Goal: Book appointment/travel/reservation

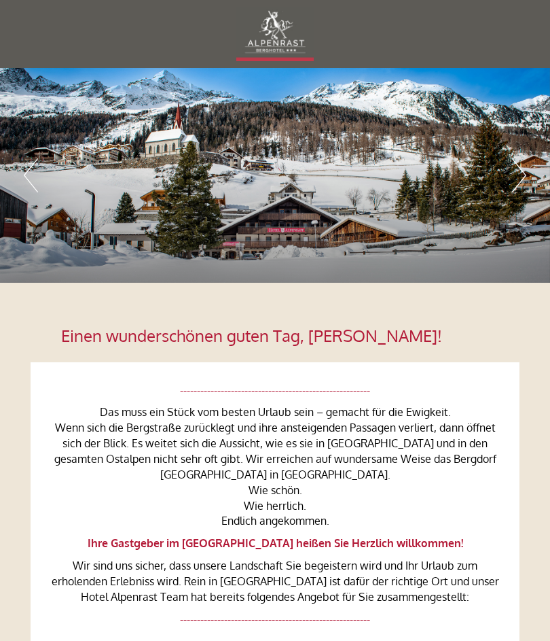
click at [274, 37] on div at bounding box center [275, 34] width 476 height 54
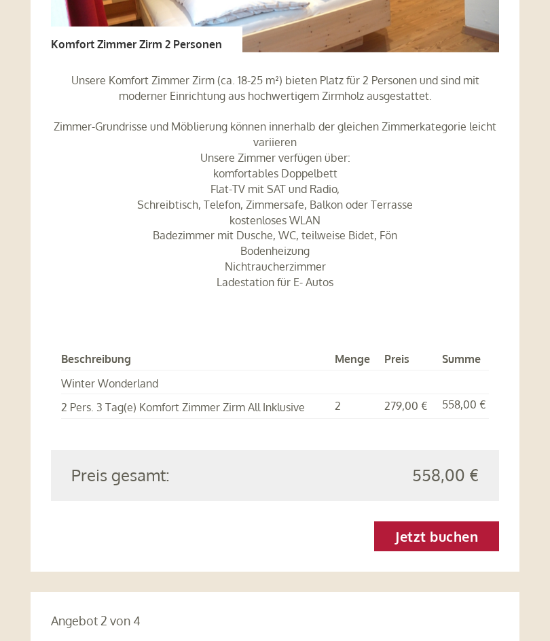
scroll to position [1356, 0]
click at [447, 521] on link "Jetzt buchen" at bounding box center [436, 536] width 125 height 30
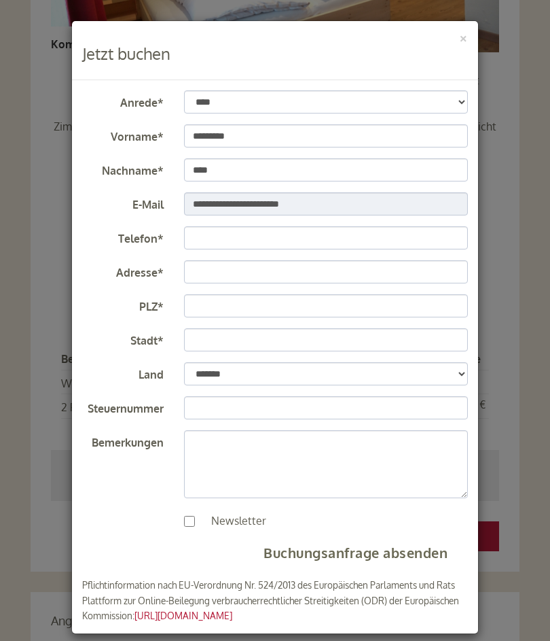
click at [1, 459] on div "**********" at bounding box center [275, 320] width 550 height 641
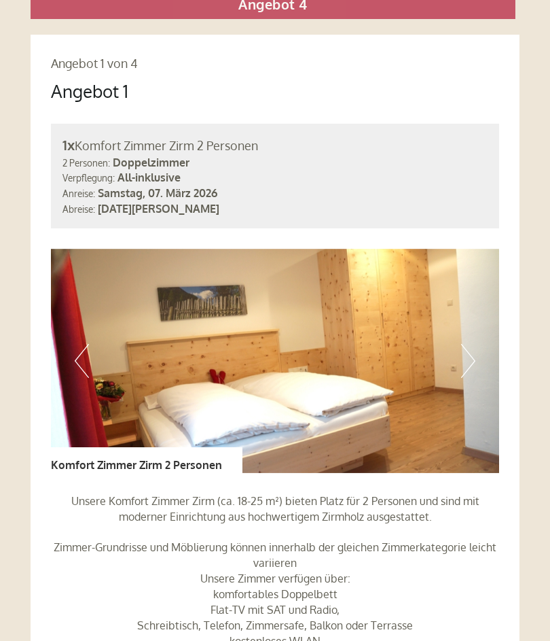
scroll to position [936, 0]
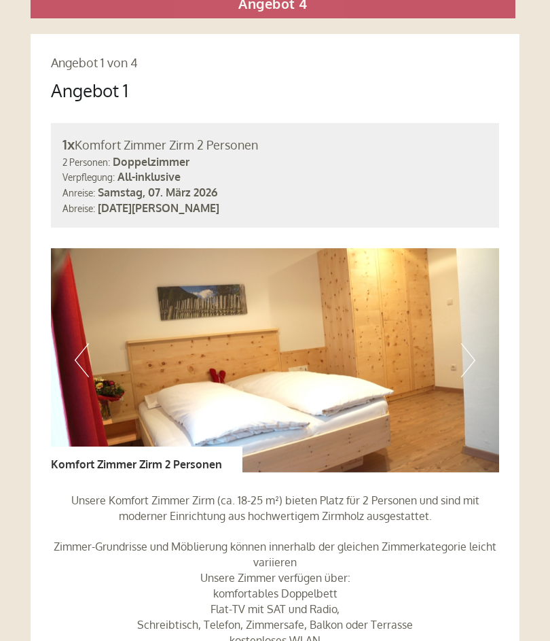
click at [404, 442] on img at bounding box center [275, 360] width 449 height 224
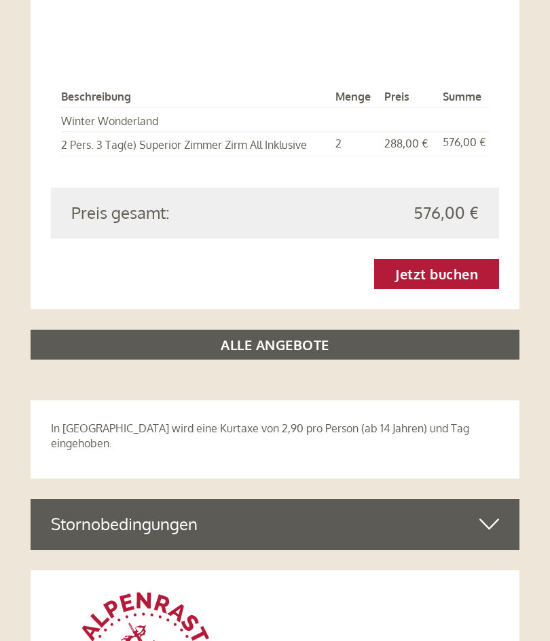
click at [290, 330] on link "ALLE ANGEBOTE" at bounding box center [275, 345] width 489 height 30
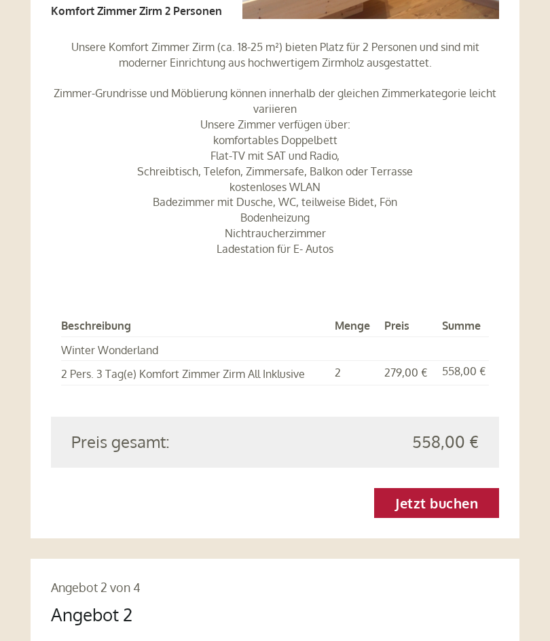
scroll to position [1402, 0]
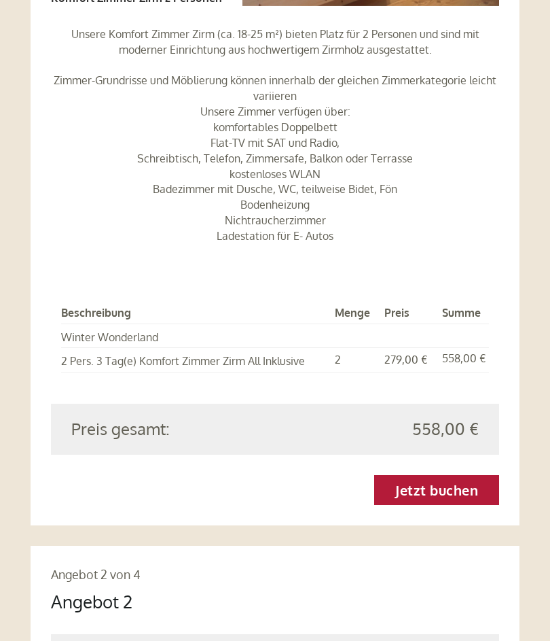
click at [489, 348] on td "558,00 €" at bounding box center [463, 360] width 52 height 24
click at [304, 348] on td "2 Pers. 3 Tag(e) Komfort Zimmer Zirm All Inklusive" at bounding box center [195, 360] width 268 height 24
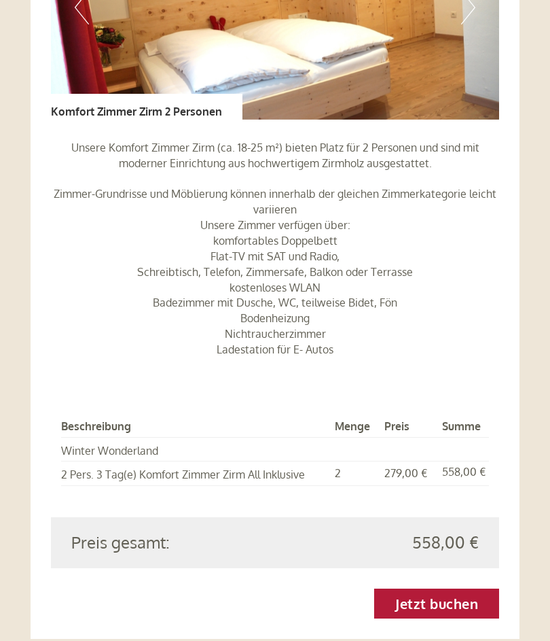
click at [330, 349] on div "Unsere Komfort Zimmer Zirm (ca. 18-25 m²) bieten Platz für 2 Personen und sind …" at bounding box center [275, 252] width 449 height 265
click at [343, 315] on p "Unsere Komfort Zimmer Zirm (ca. 18-25 m²) bieten Platz für 2 Personen und sind …" at bounding box center [275, 248] width 449 height 217
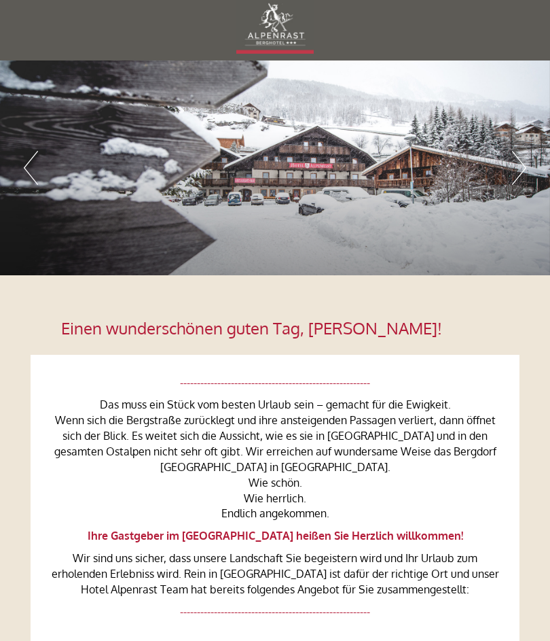
scroll to position [0, 0]
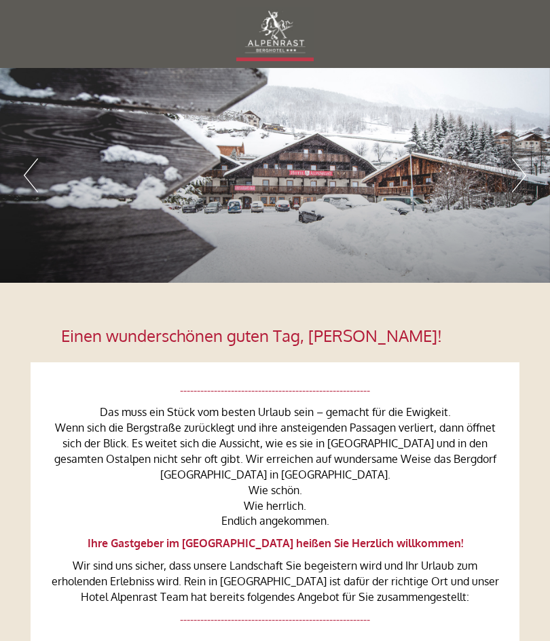
click at [276, 36] on div at bounding box center [275, 34] width 476 height 54
click at [279, 44] on div at bounding box center [275, 34] width 476 height 54
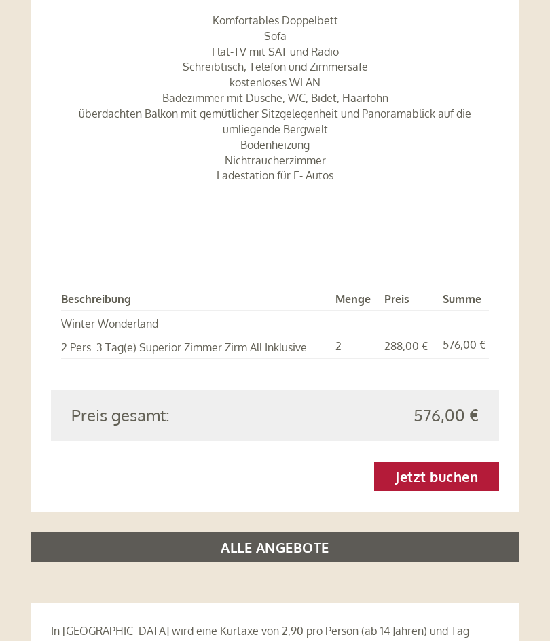
scroll to position [3479, 0]
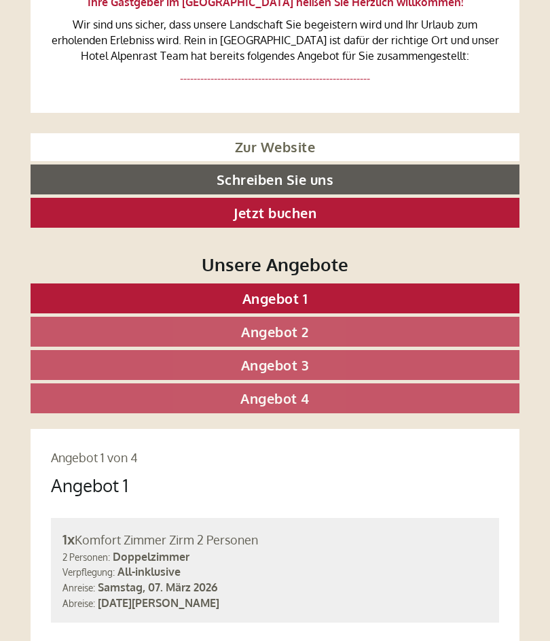
click at [351, 320] on link "Angebot 2" at bounding box center [275, 332] width 489 height 30
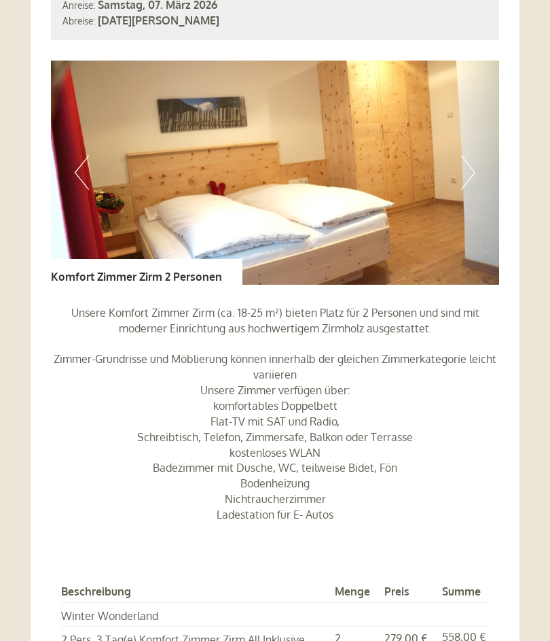
scroll to position [1123, 0]
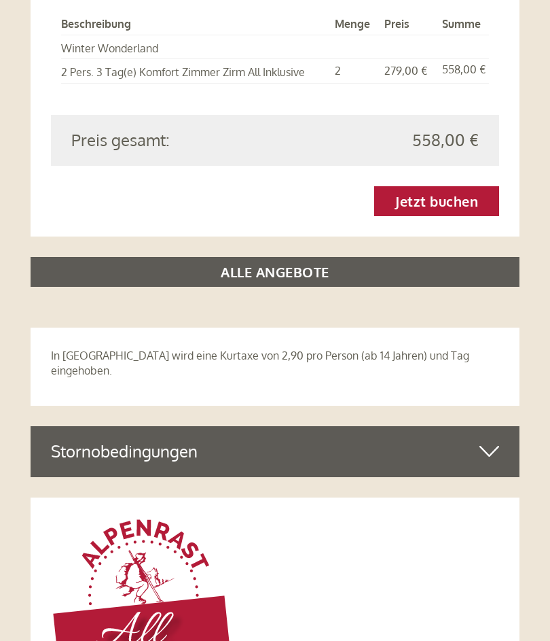
click at [347, 257] on link "ALLE ANGEBOTE" at bounding box center [275, 272] width 489 height 30
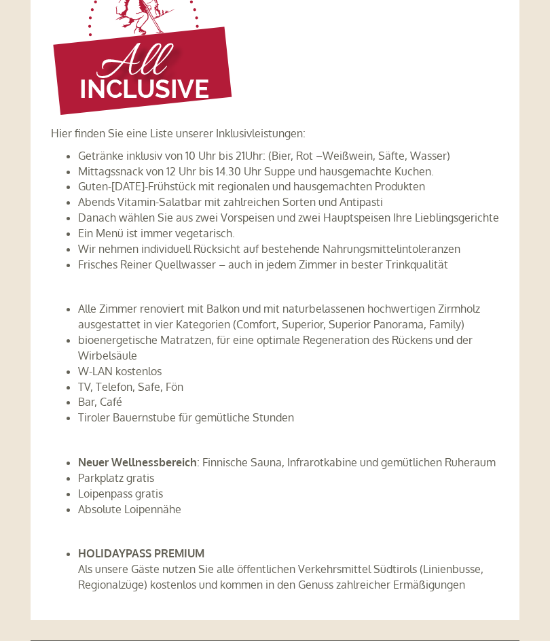
scroll to position [5410, 0]
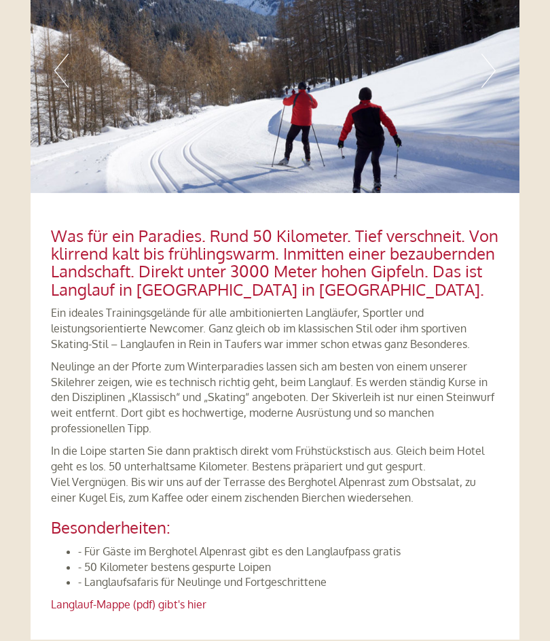
scroll to position [6340, 0]
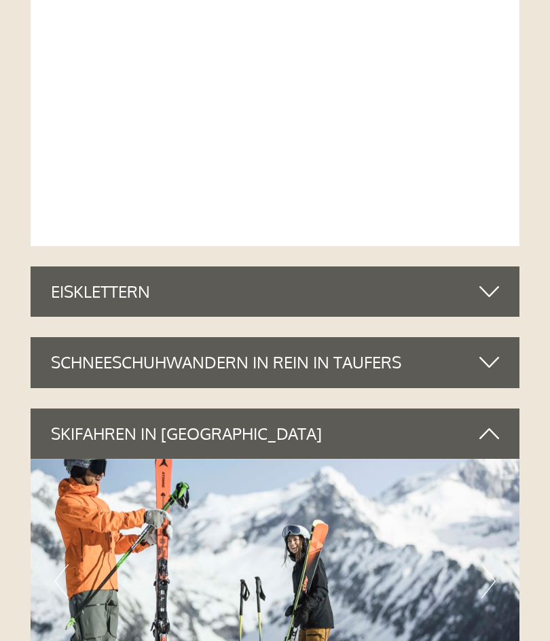
click at [497, 423] on icon at bounding box center [490, 434] width 20 height 23
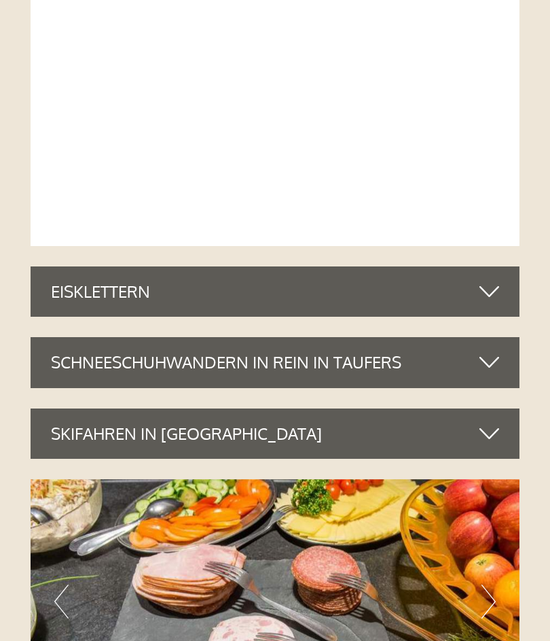
click at [500, 408] on div "SKIFAHREN IN [GEOGRAPHIC_DATA]" at bounding box center [275, 433] width 489 height 50
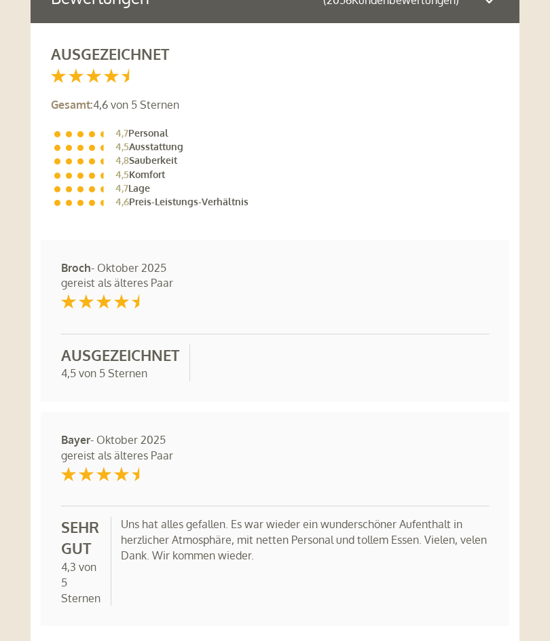
scroll to position [9747, 0]
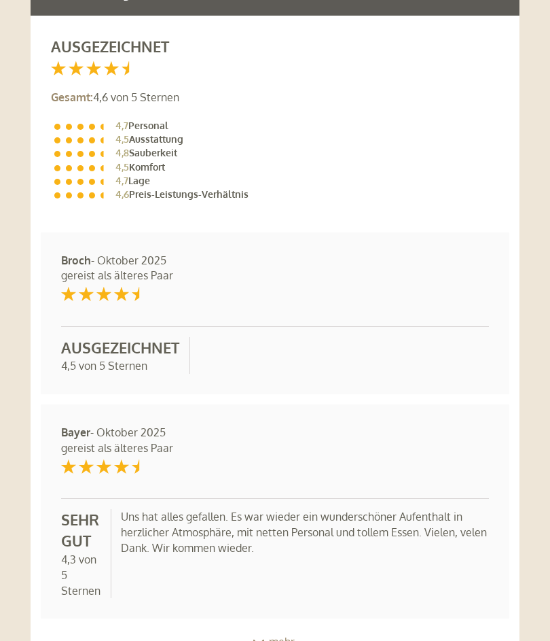
click at [256, 640] on icon at bounding box center [259, 643] width 14 height 7
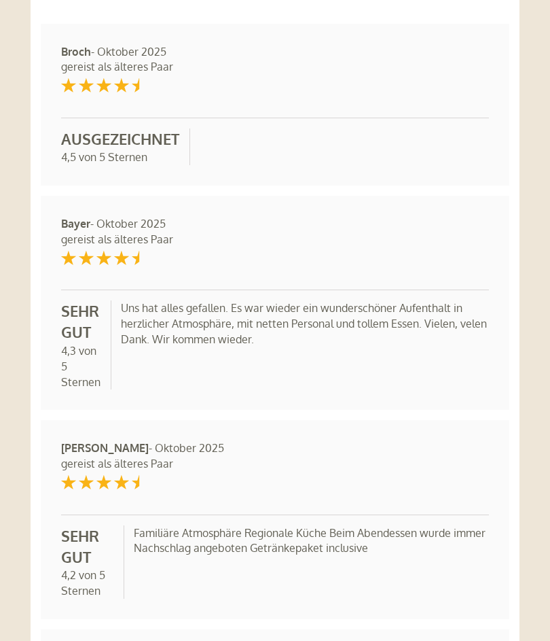
scroll to position [9956, 0]
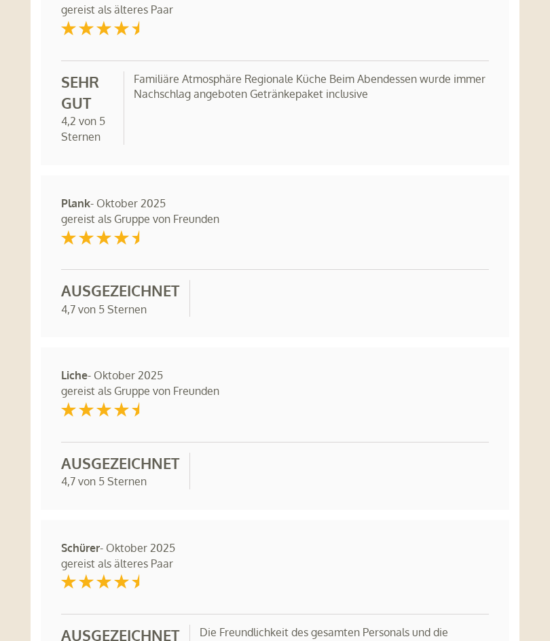
scroll to position [10413, 0]
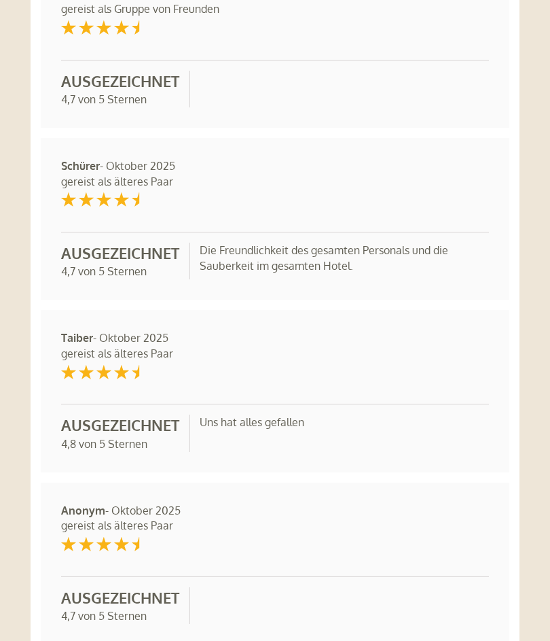
scroll to position [10795, 0]
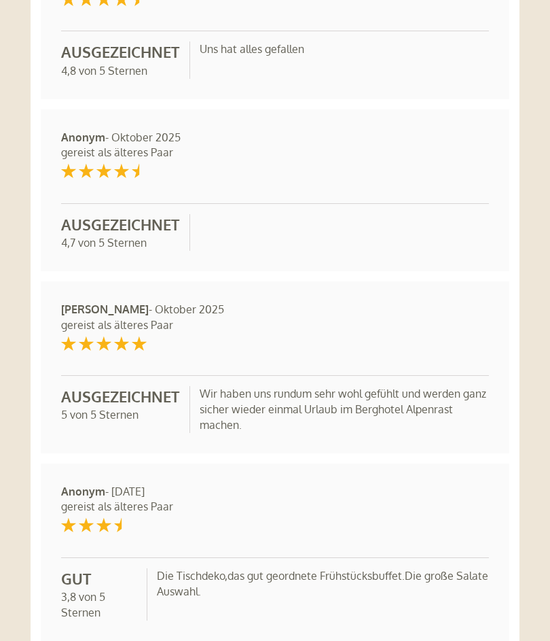
scroll to position [11165, 0]
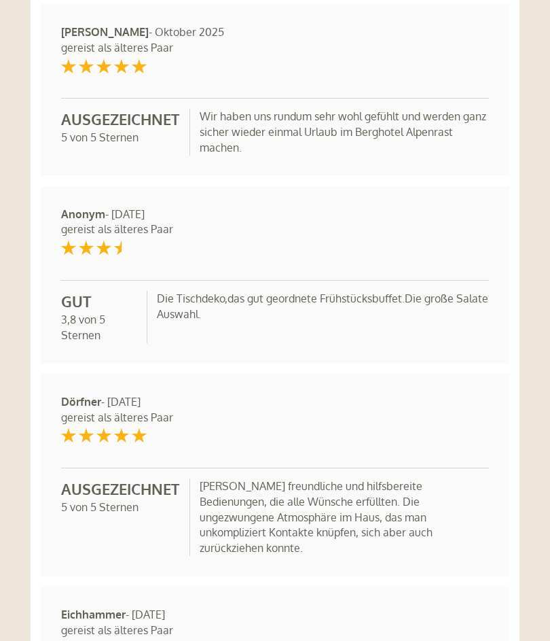
scroll to position [11492, 0]
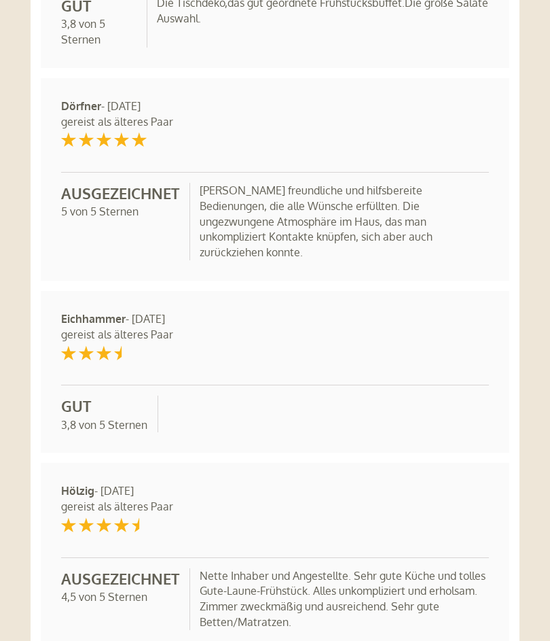
scroll to position [11738, 0]
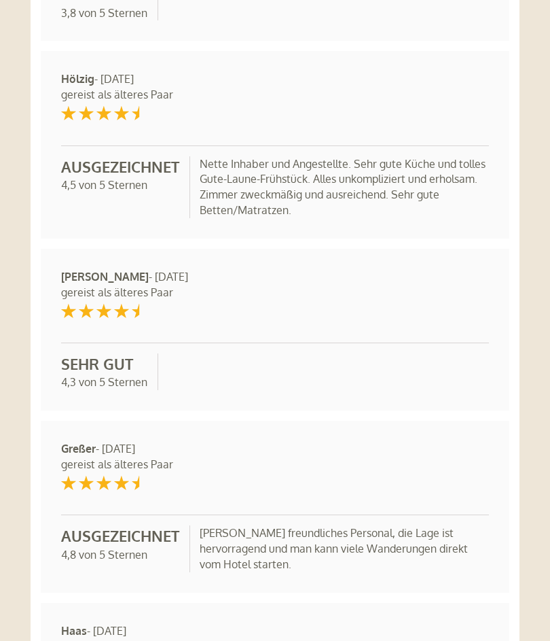
scroll to position [12178, 0]
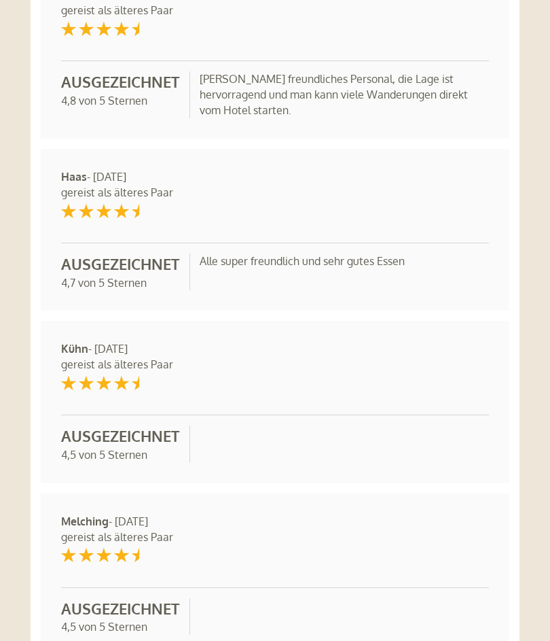
scroll to position [12609, 0]
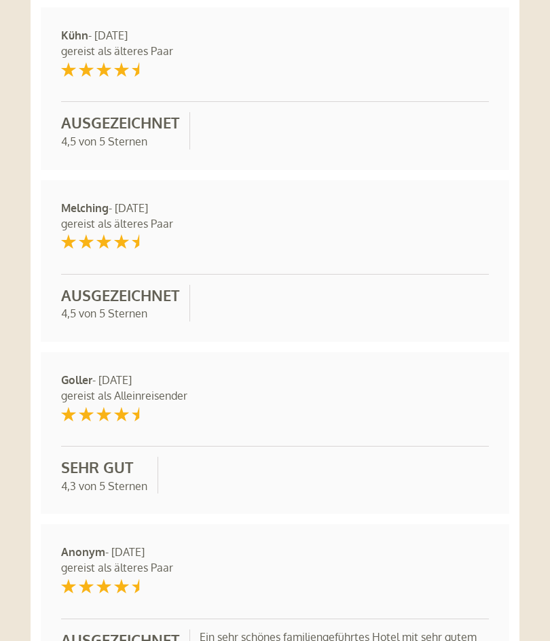
scroll to position [12917, 0]
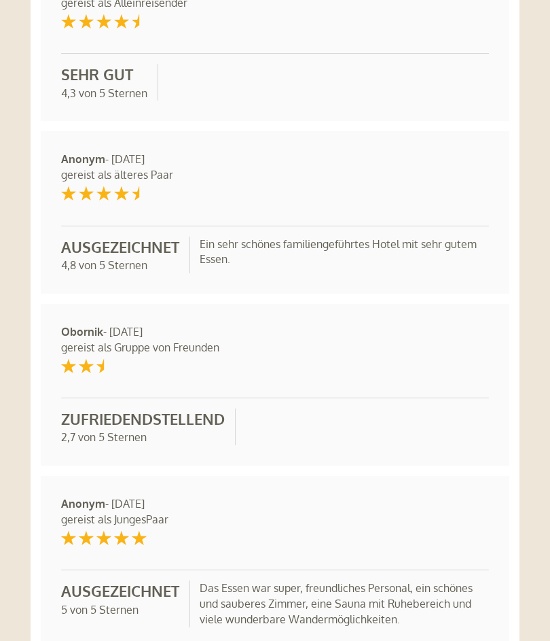
scroll to position [13310, 0]
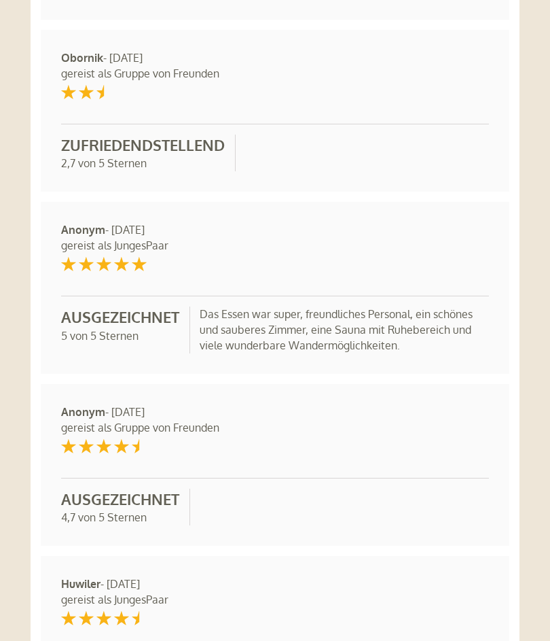
scroll to position [13590, 0]
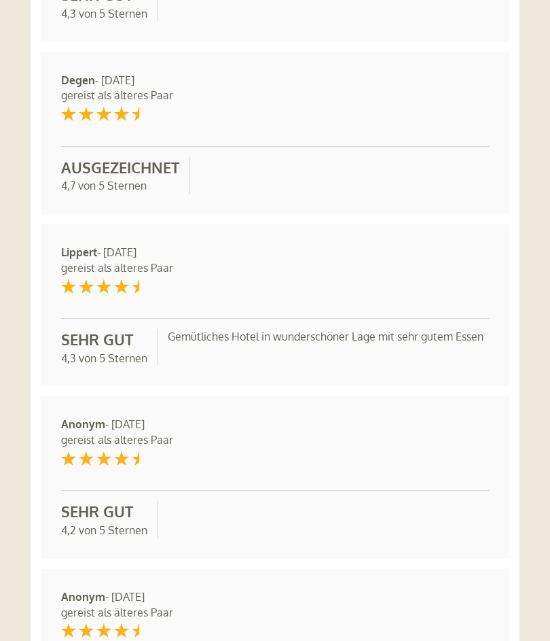
scroll to position [14260, 0]
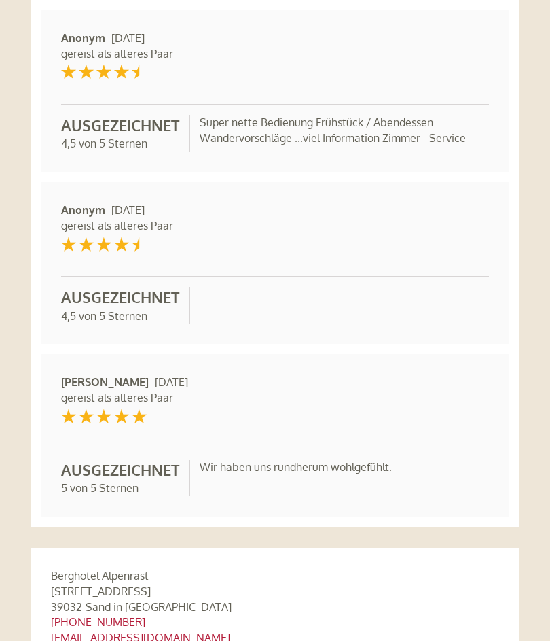
scroll to position [14819, 0]
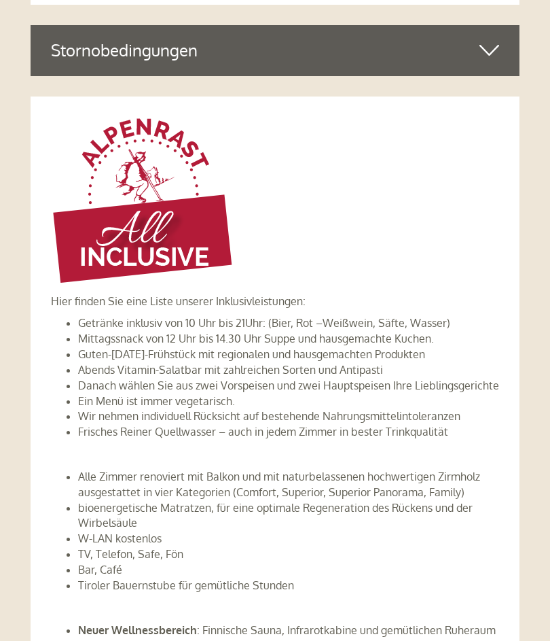
scroll to position [4094, 0]
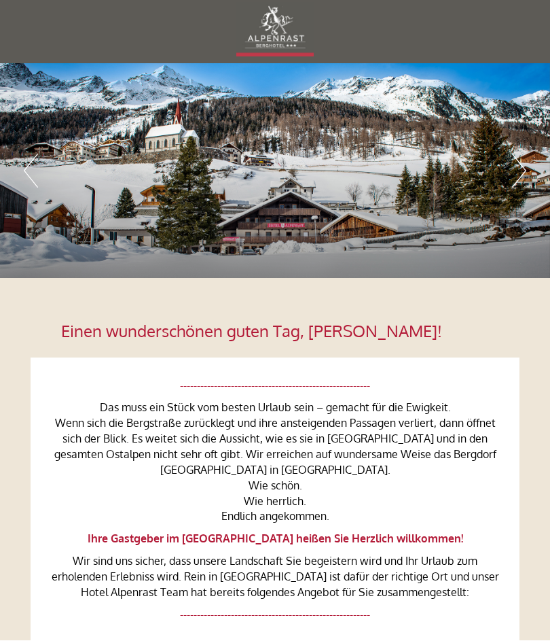
scroll to position [5, 0]
